Goal: Transaction & Acquisition: Purchase product/service

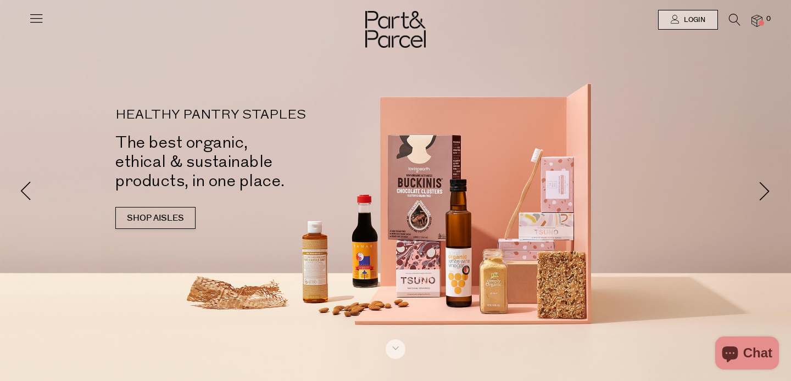
click at [35, 16] on icon at bounding box center [36, 17] width 15 height 15
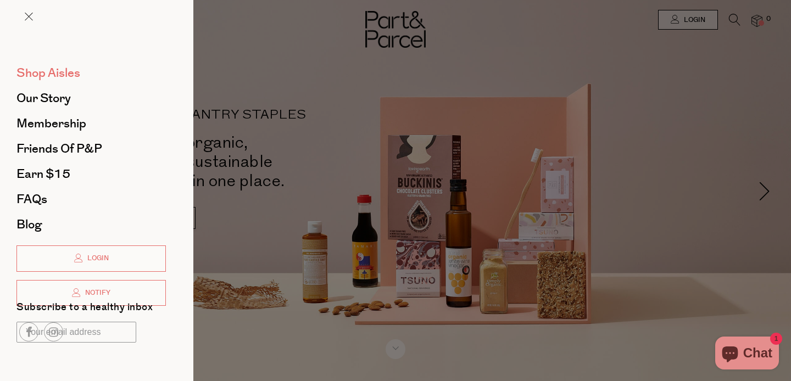
click at [48, 73] on span "Shop Aisles" at bounding box center [48, 73] width 64 height 18
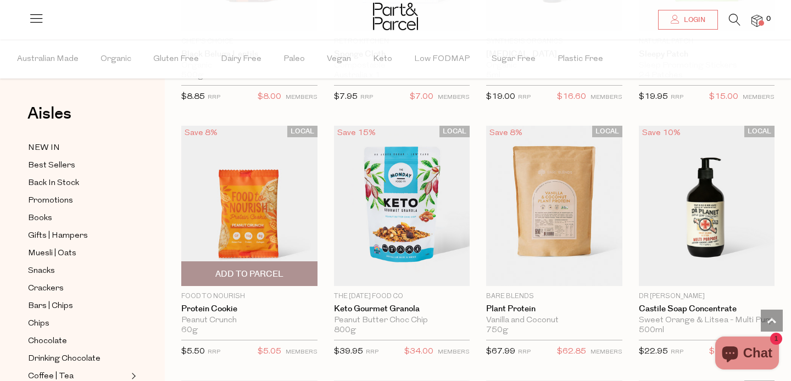
scroll to position [1293, 0]
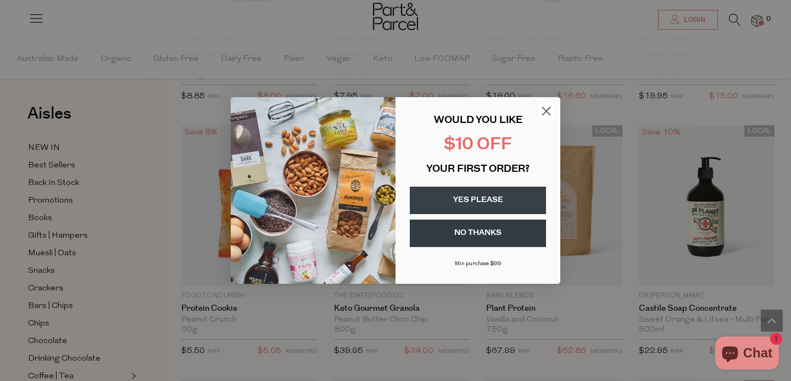
click at [545, 109] on circle "Close dialog" at bounding box center [546, 111] width 18 height 18
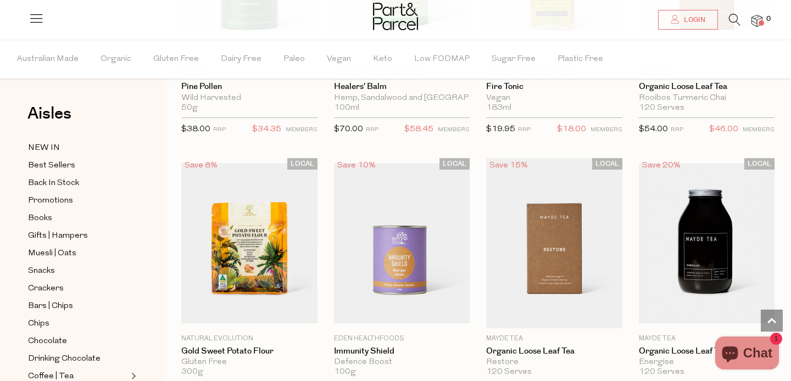
scroll to position [2912, 0]
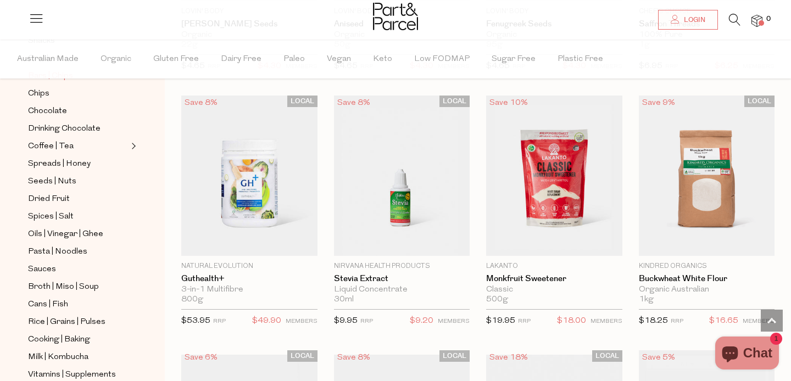
scroll to position [233, 0]
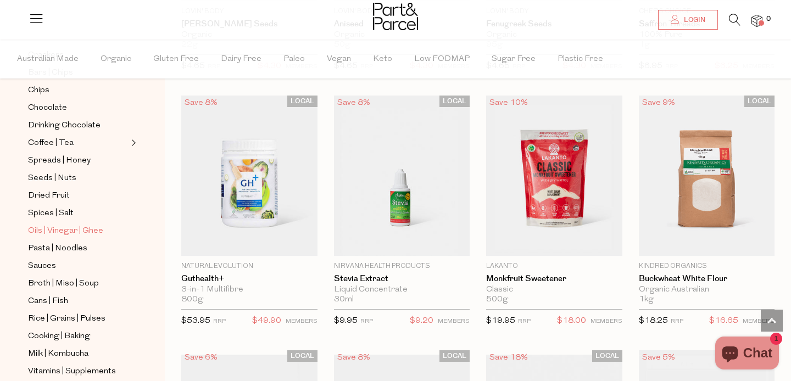
click at [82, 232] on span "Oils | Vinegar | Ghee" at bounding box center [65, 231] width 75 height 13
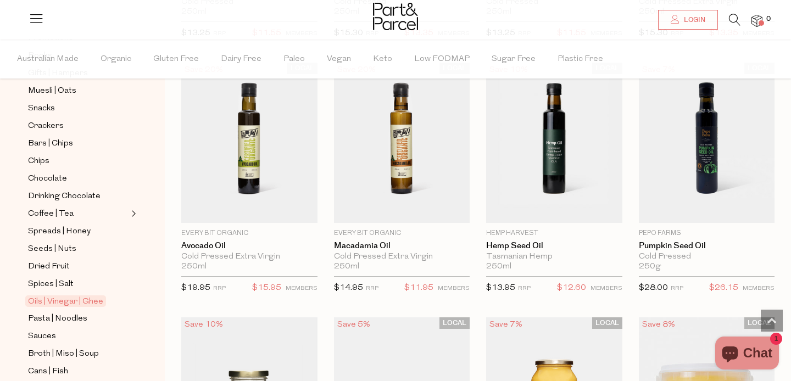
scroll to position [163, 0]
click at [79, 314] on span "Pasta | Noodles" at bounding box center [57, 318] width 59 height 13
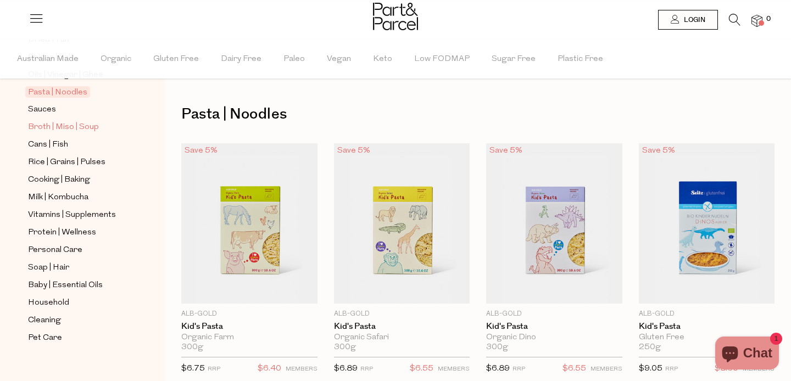
scroll to position [401, 0]
